Goal: Task Accomplishment & Management: Use online tool/utility

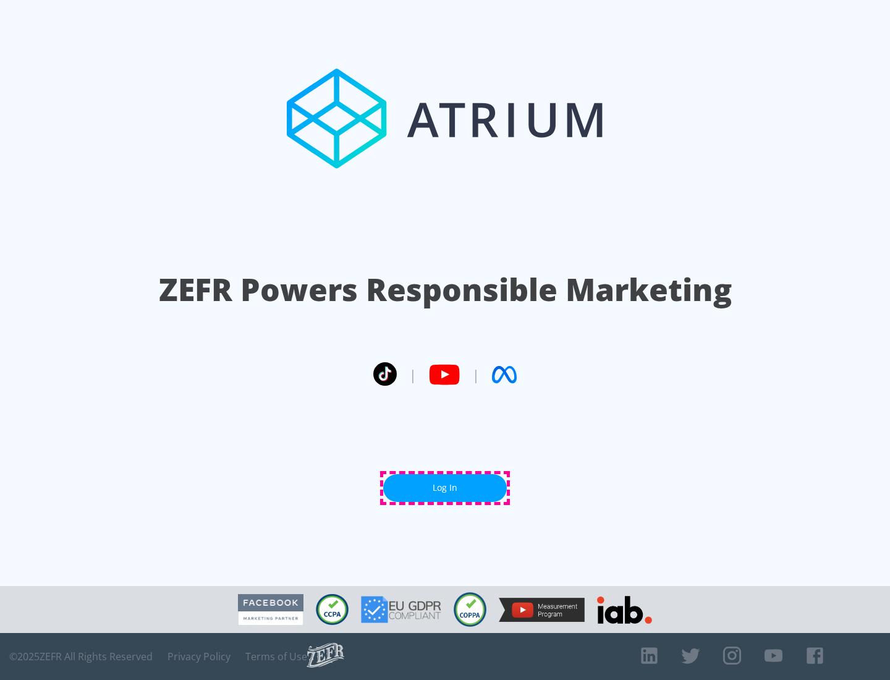
click at [445, 488] on link "Log In" at bounding box center [445, 488] width 124 height 28
